Goal: Information Seeking & Learning: Learn about a topic

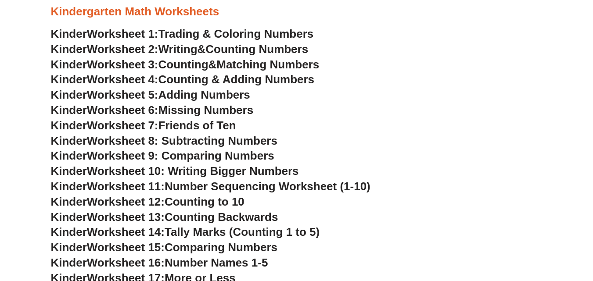
scroll to position [374, 0]
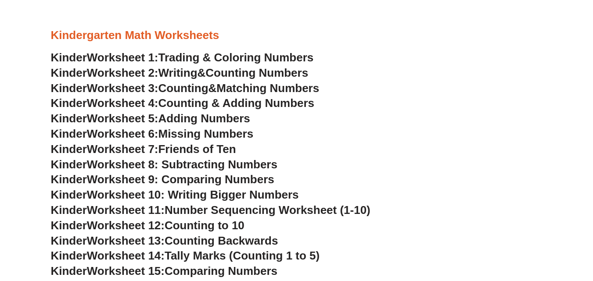
click at [224, 68] on span "Counting Numbers" at bounding box center [256, 72] width 103 height 13
click at [227, 118] on span "Adding Numbers" at bounding box center [204, 118] width 92 height 13
click at [230, 150] on span "Friends of Ten" at bounding box center [197, 149] width 78 height 13
click at [204, 116] on span "Adding Numbers" at bounding box center [204, 118] width 92 height 13
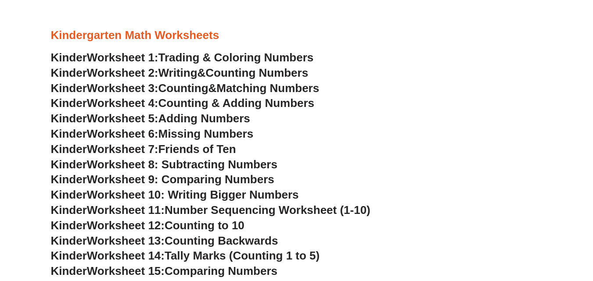
click at [216, 57] on span "Trading & Coloring Numbers" at bounding box center [235, 57] width 155 height 13
click at [214, 75] on link "Kinder Worksheet 2: Writing & Counting Numbers" at bounding box center [180, 72] width 258 height 13
click at [198, 164] on span "Worksheet 8: Subtracting Numbers" at bounding box center [182, 164] width 191 height 13
click at [195, 180] on span "Worksheet 9: Comparing Numbers" at bounding box center [180, 179] width 187 height 13
click at [66, 256] on span "Kinder" at bounding box center [69, 255] width 36 height 13
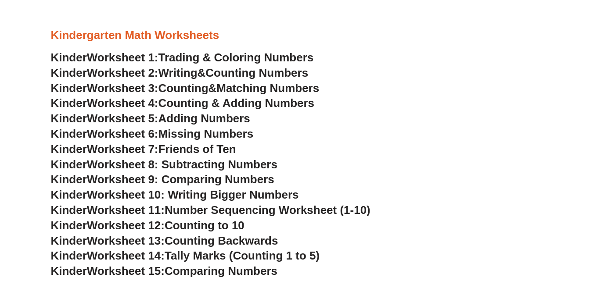
click at [66, 256] on span "Kinder" at bounding box center [69, 255] width 36 height 13
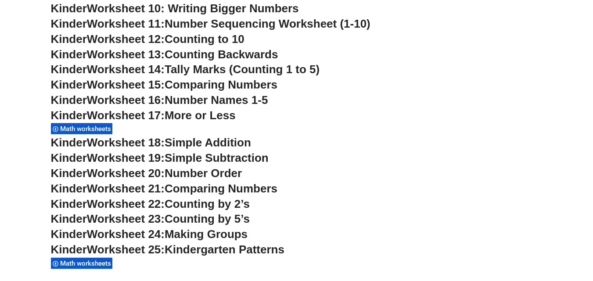
scroll to position [573, 0]
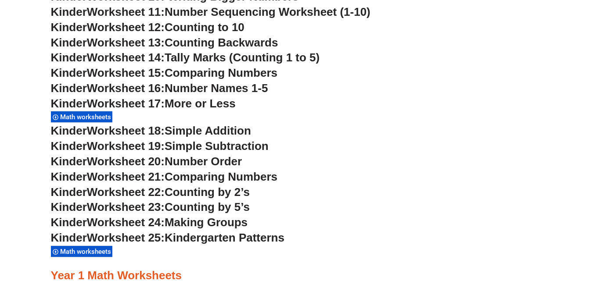
click at [74, 118] on span "Math worksheets" at bounding box center [87, 117] width 54 height 8
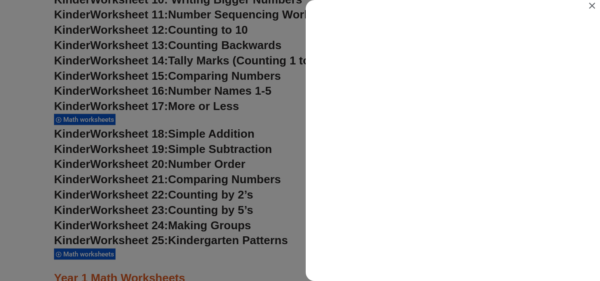
scroll to position [0, 0]
click at [75, 133] on div "Search results for Math worksheets" at bounding box center [300, 140] width 600 height 281
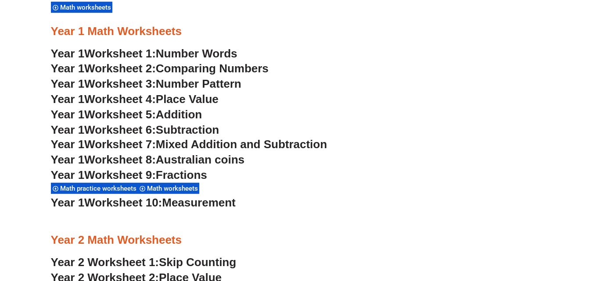
scroll to position [712, 0]
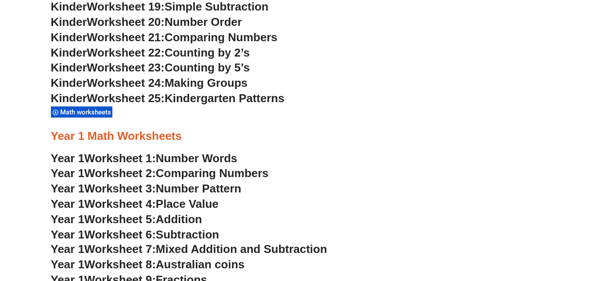
click at [166, 222] on span "Addition" at bounding box center [179, 219] width 46 height 13
click at [187, 234] on span "Subtraction" at bounding box center [187, 234] width 63 height 13
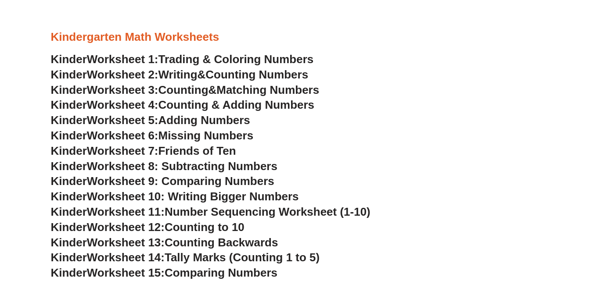
scroll to position [374, 0]
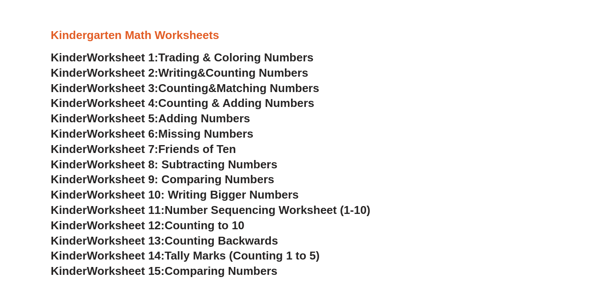
click at [209, 176] on span "Worksheet 9: Comparing Numbers" at bounding box center [180, 179] width 187 height 13
